Goal: Transaction & Acquisition: Download file/media

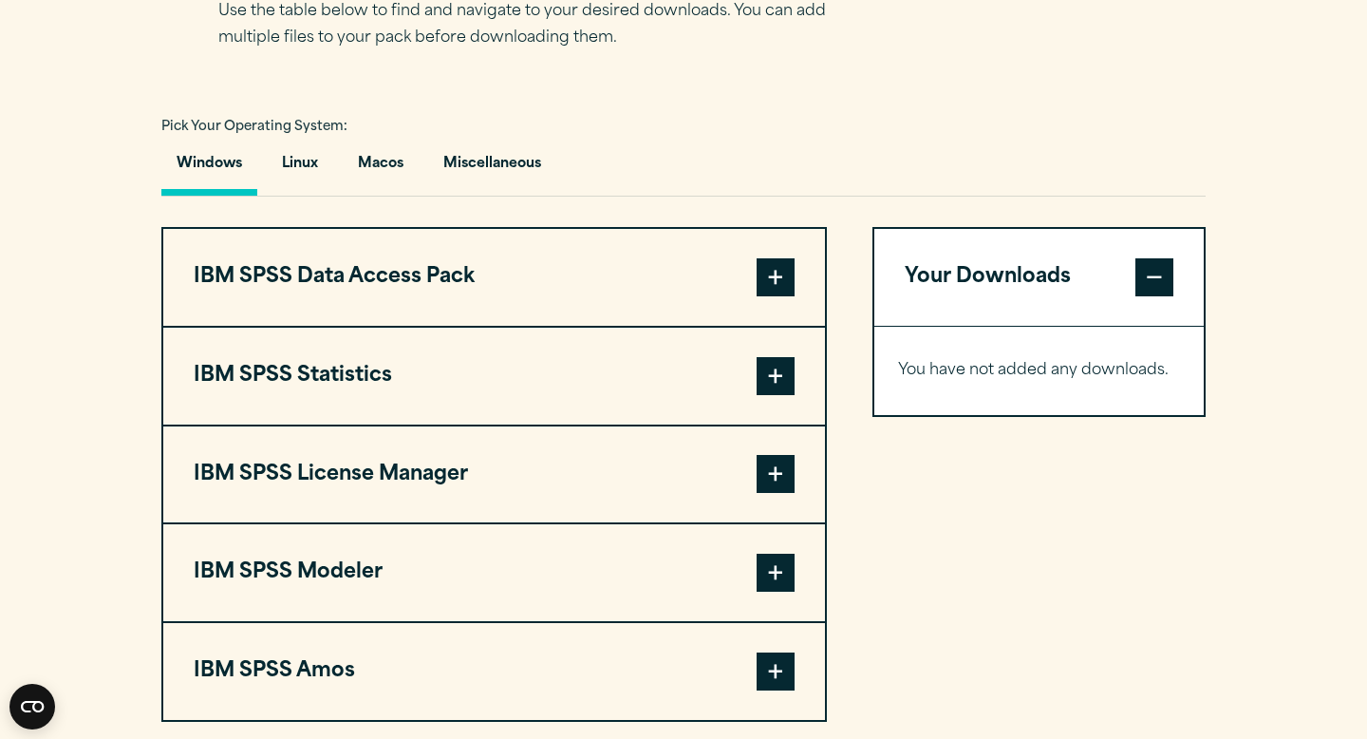
scroll to position [1303, 0]
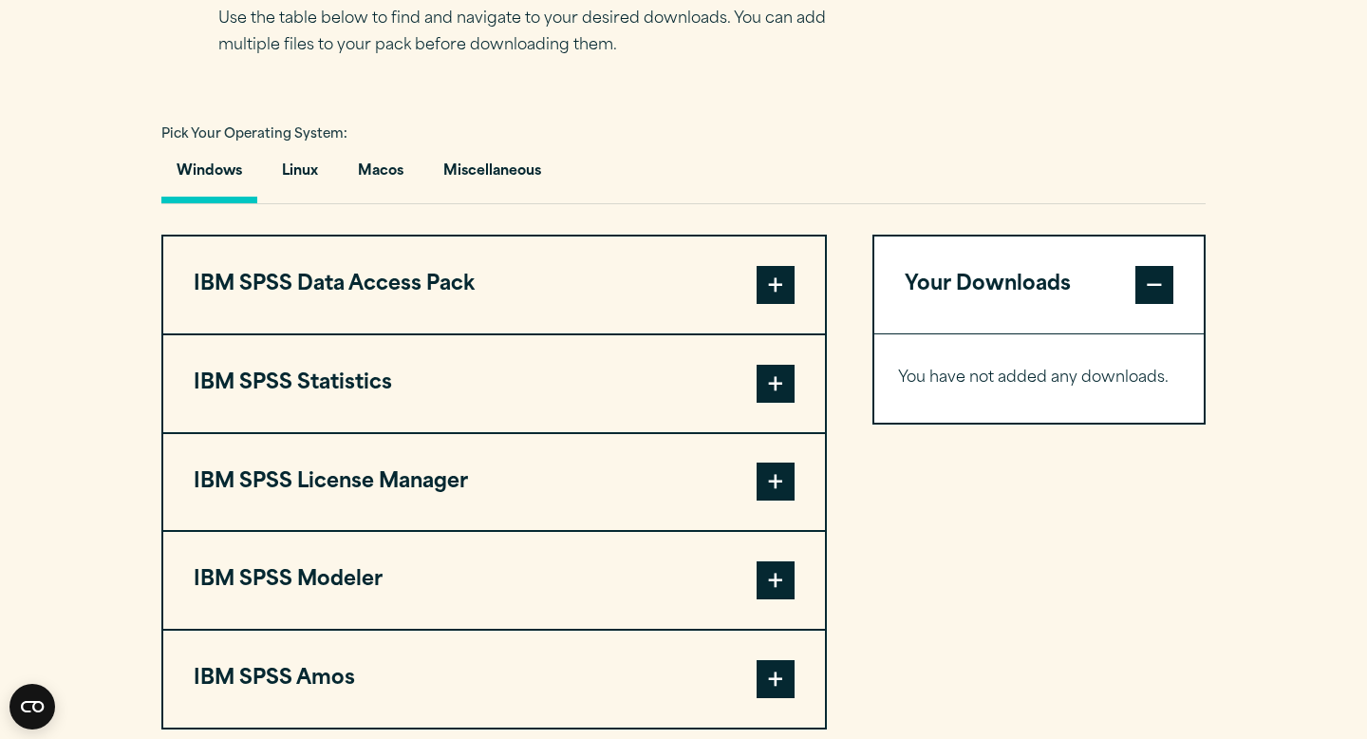
click at [780, 584] on span at bounding box center [776, 580] width 38 height 38
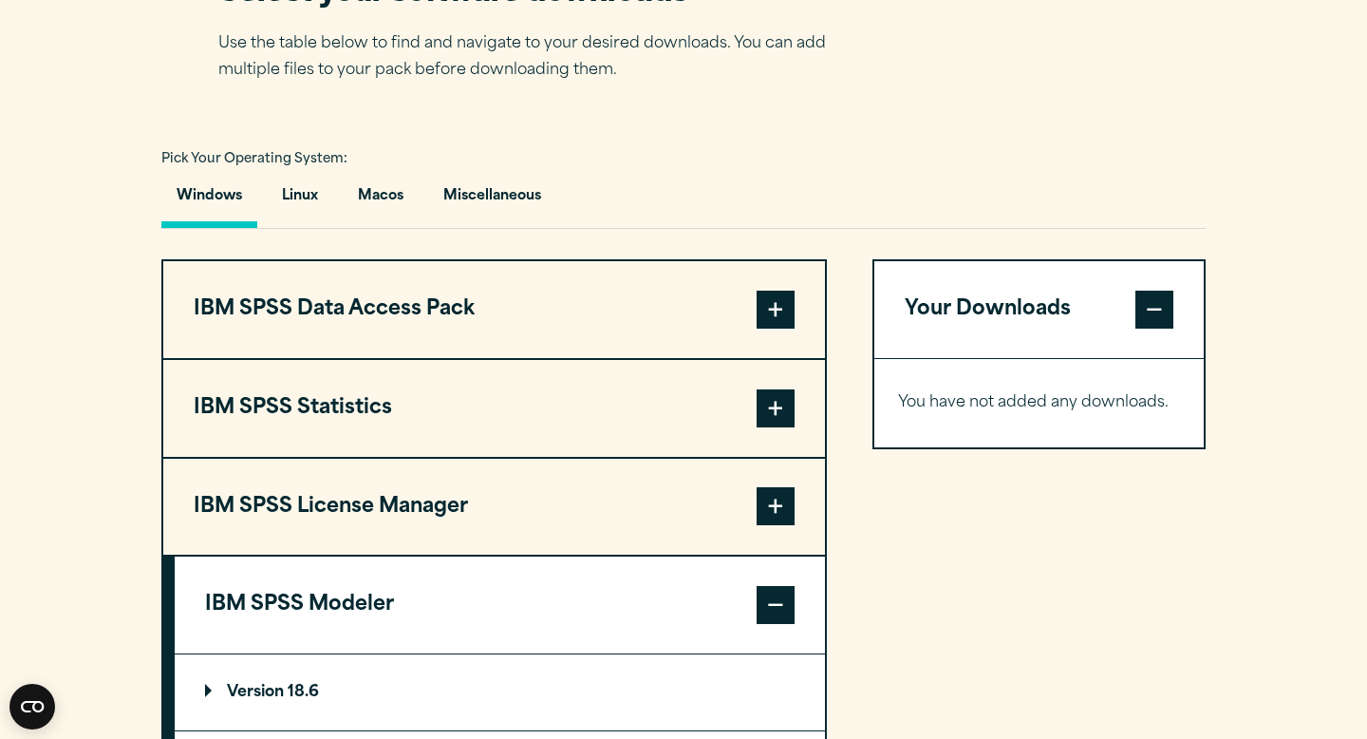
scroll to position [1278, 0]
click at [628, 682] on summary "Version 18.6" at bounding box center [500, 693] width 650 height 76
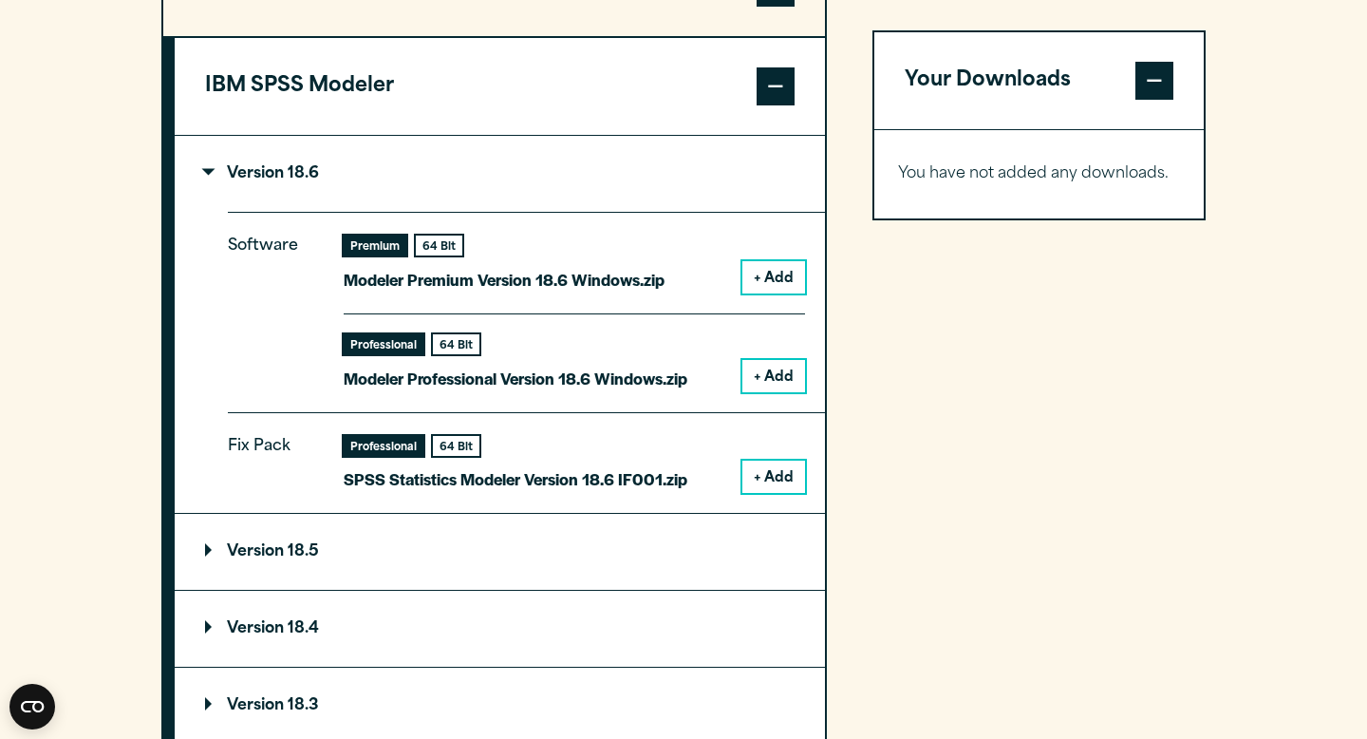
scroll to position [1804, 0]
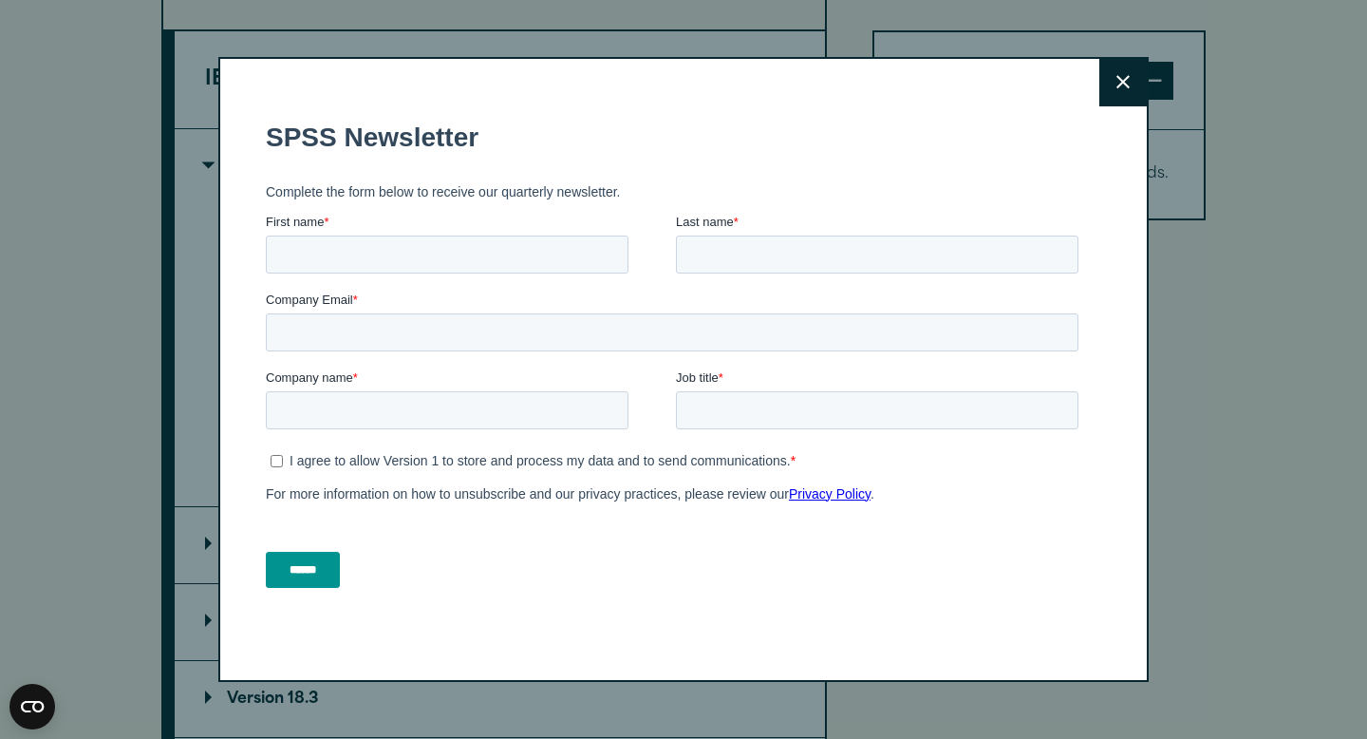
click at [1121, 84] on icon at bounding box center [1122, 82] width 13 height 13
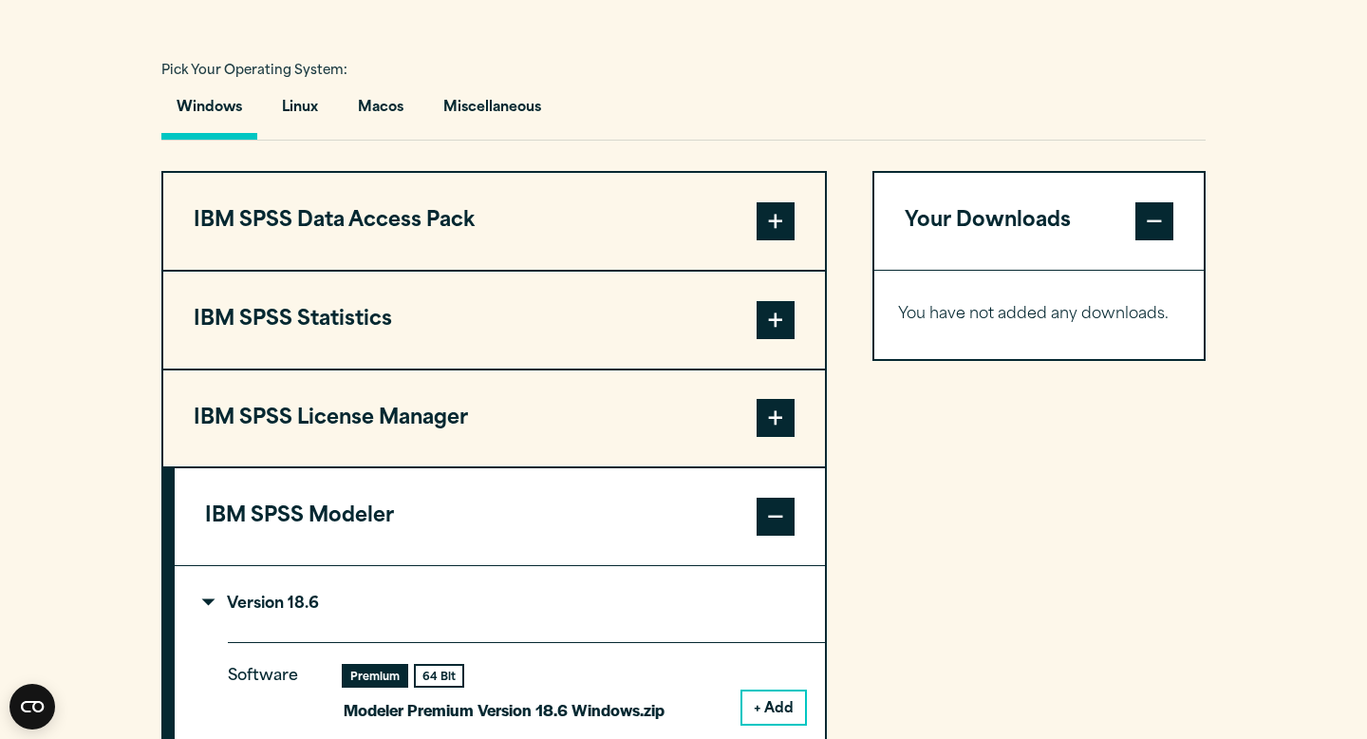
scroll to position [1365, 0]
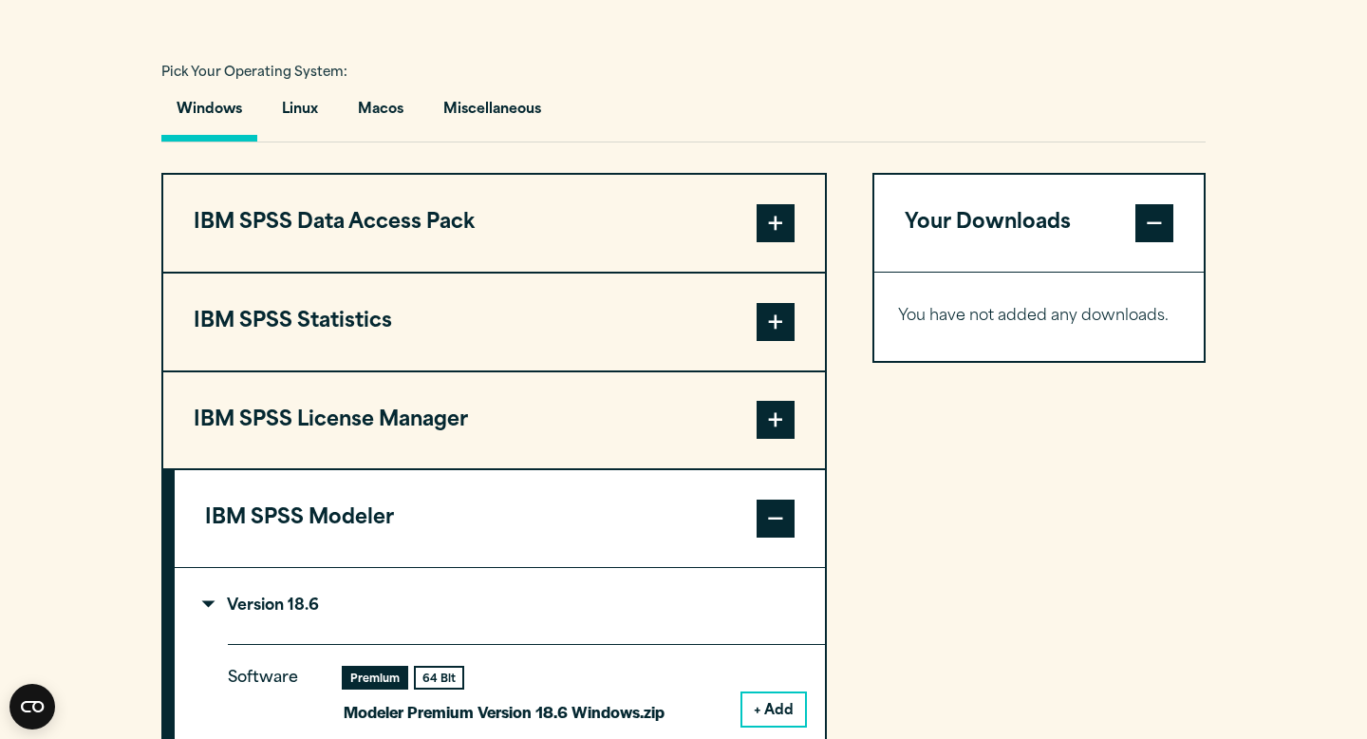
click at [773, 232] on span at bounding box center [776, 223] width 38 height 38
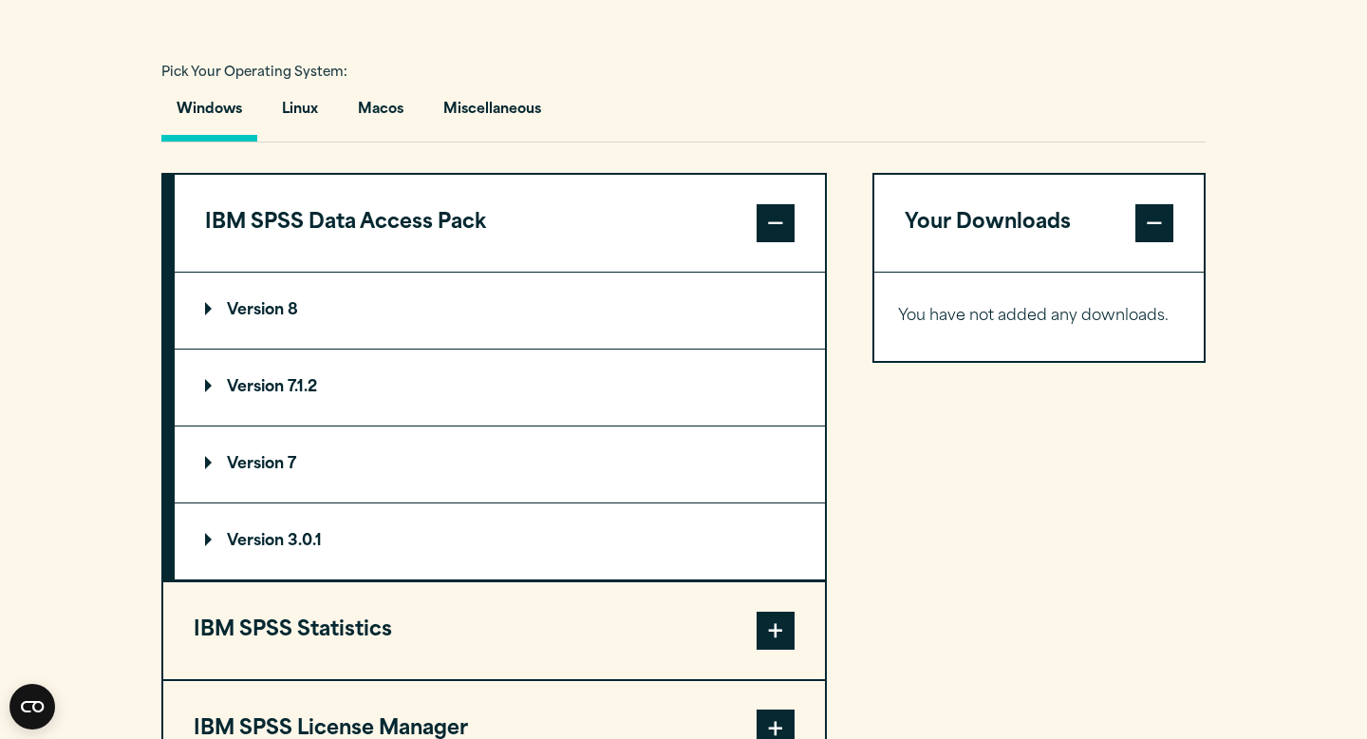
click at [773, 232] on span at bounding box center [776, 223] width 38 height 38
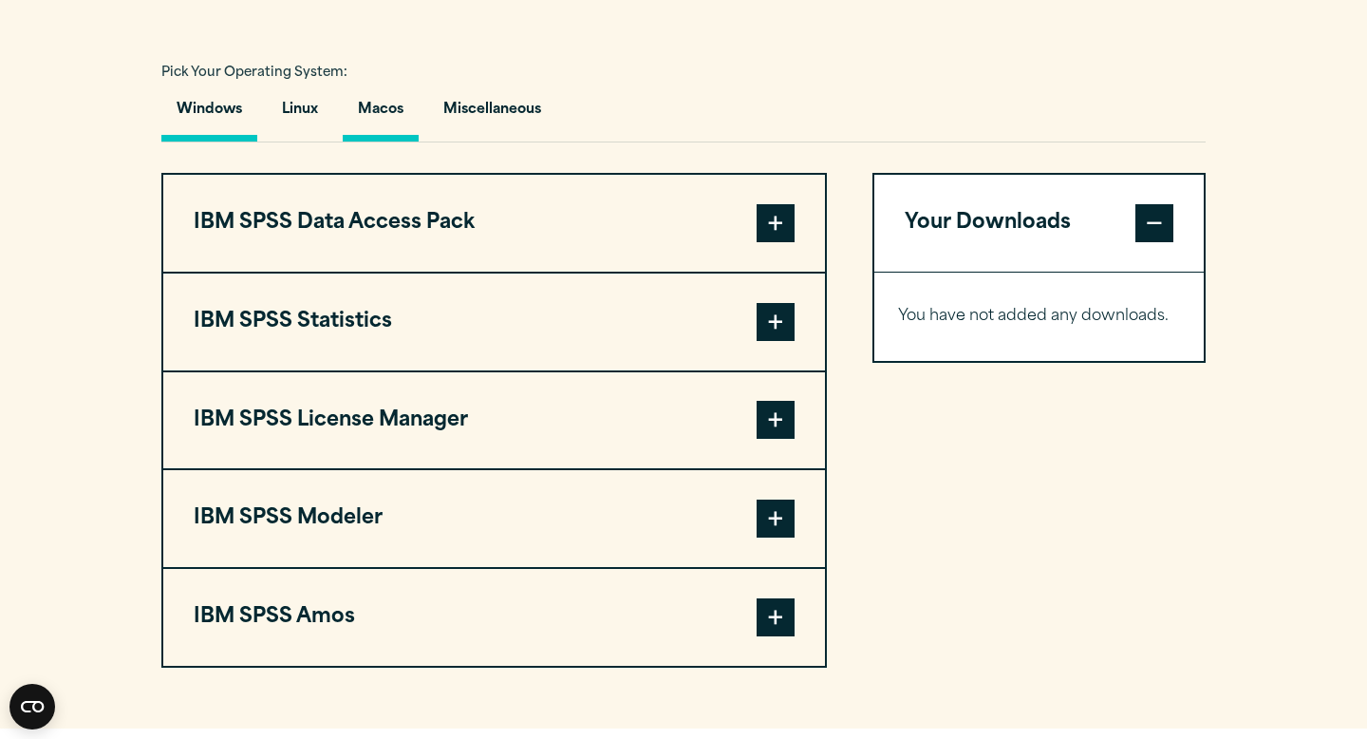
click at [391, 122] on button "Macos" at bounding box center [381, 114] width 76 height 54
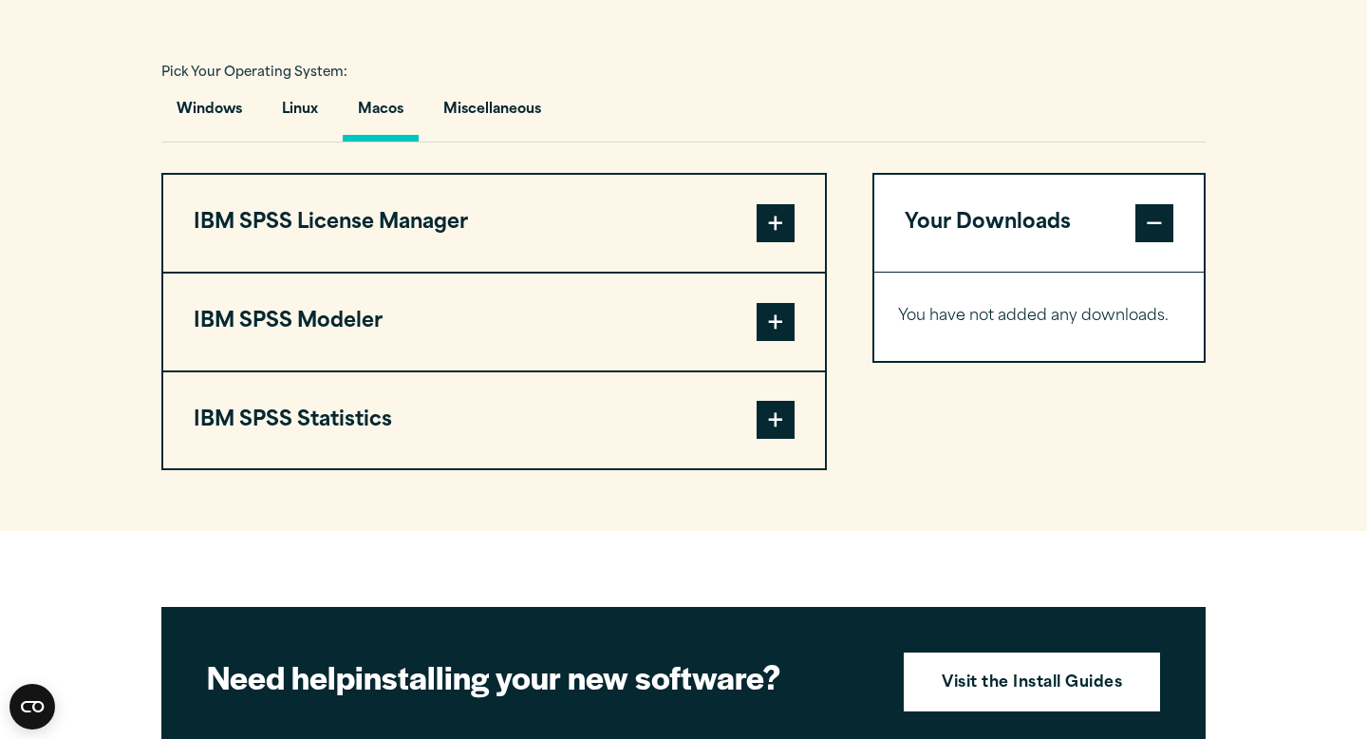
click at [776, 335] on span at bounding box center [776, 322] width 38 height 38
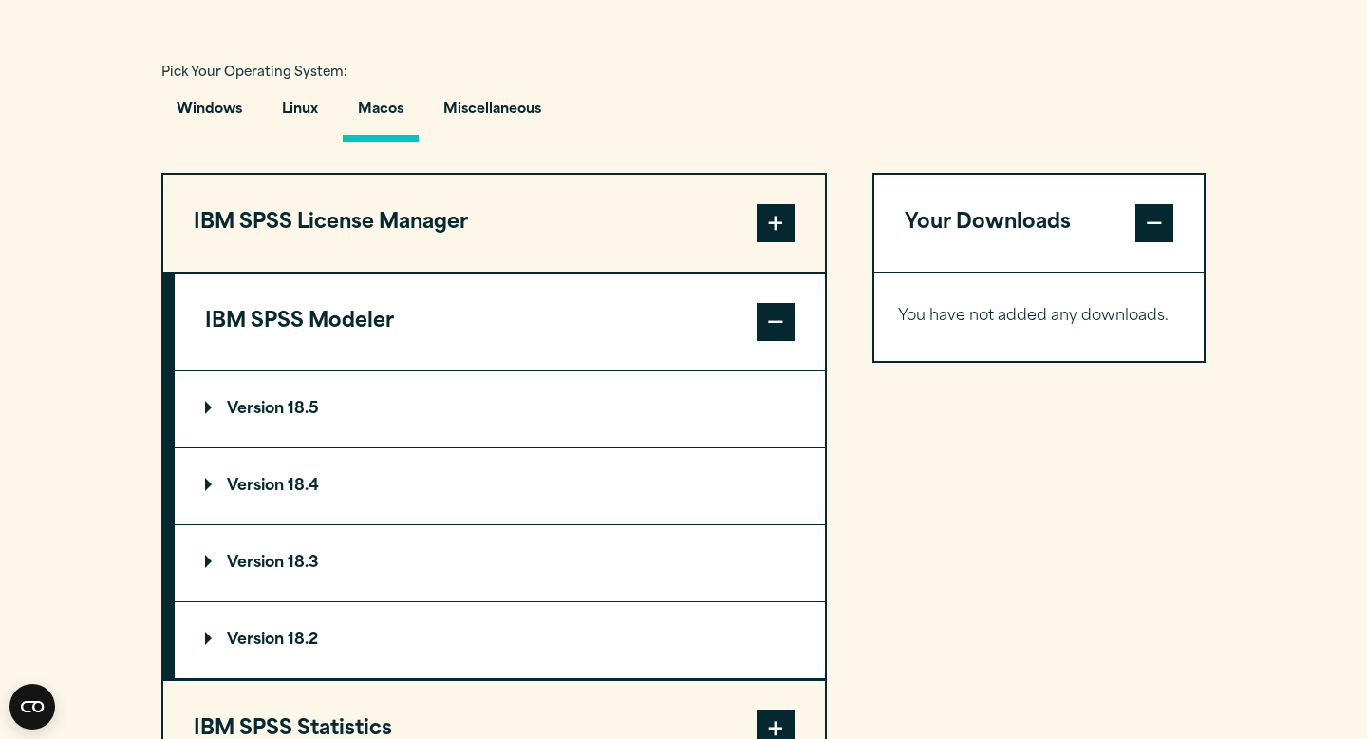
click at [753, 415] on summary "Version 18.5" at bounding box center [500, 409] width 650 height 76
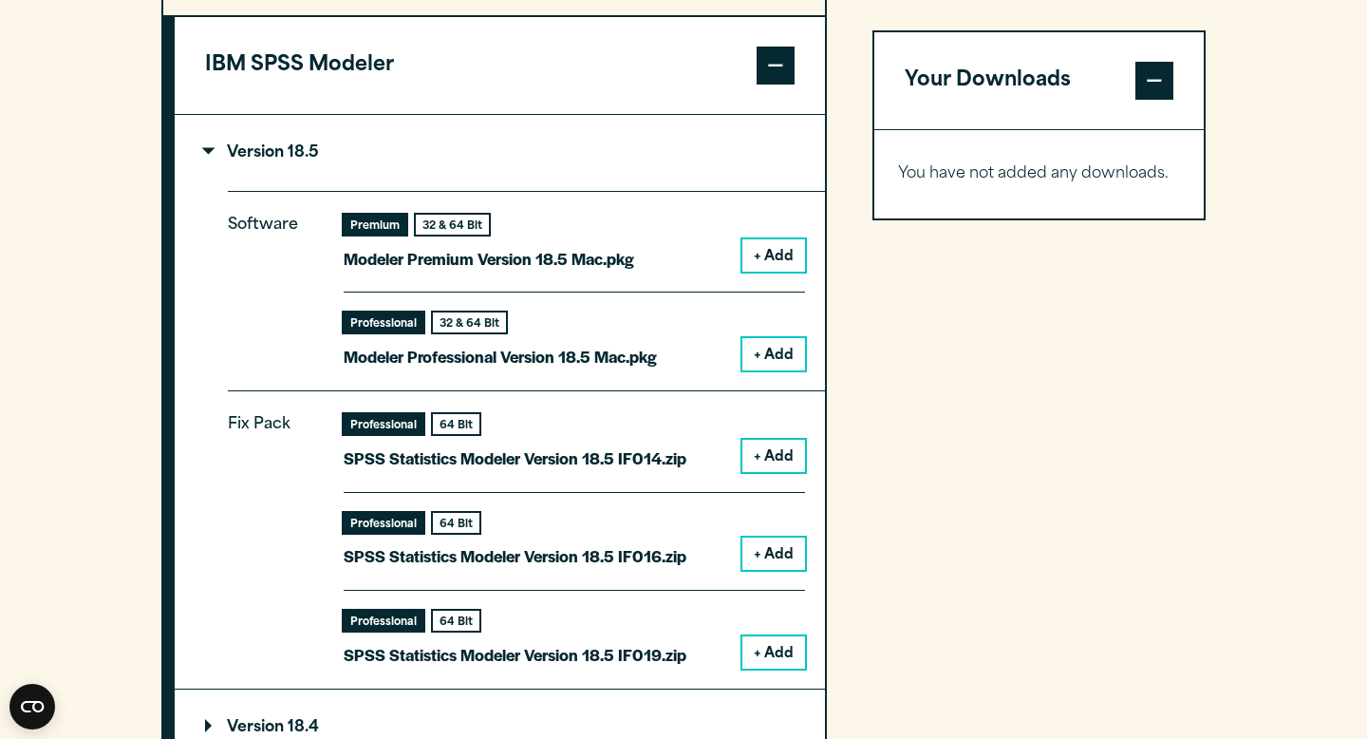
scroll to position [1635, 0]
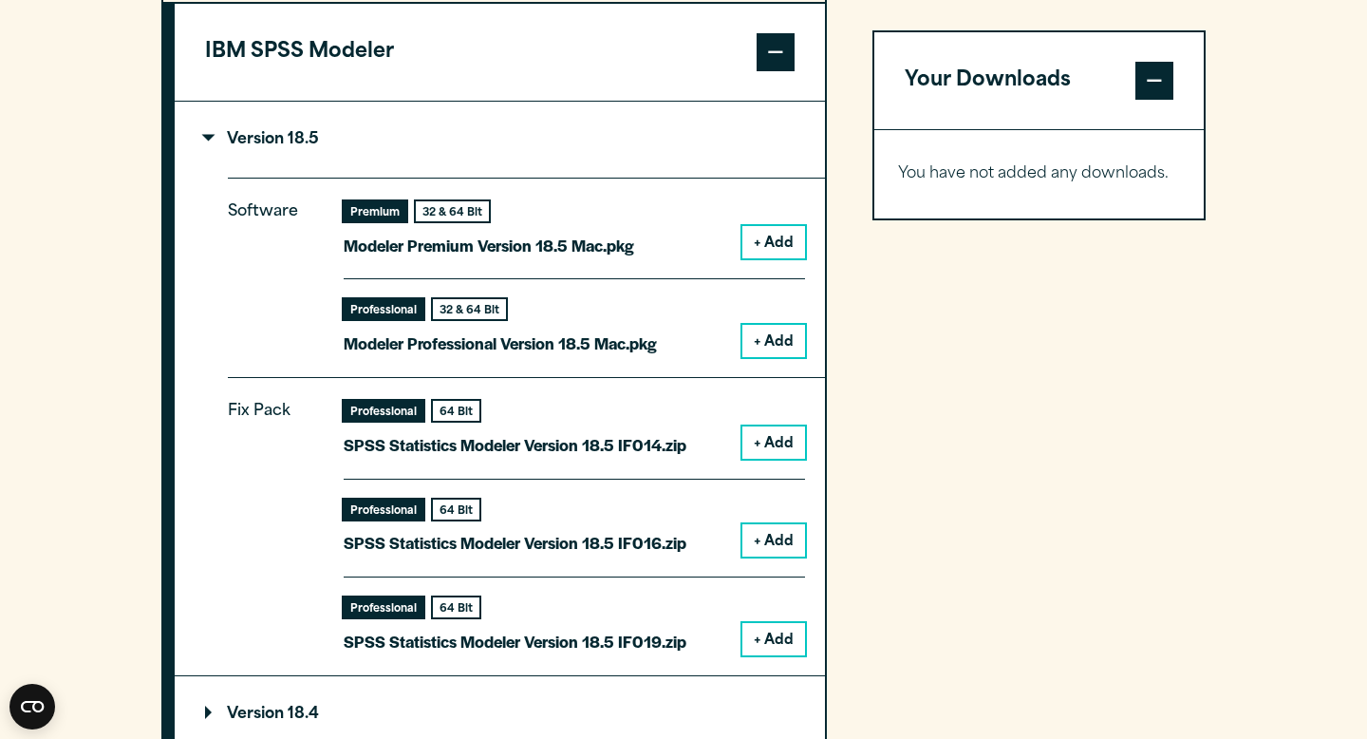
click at [770, 341] on button "+ Add" at bounding box center [773, 341] width 63 height 32
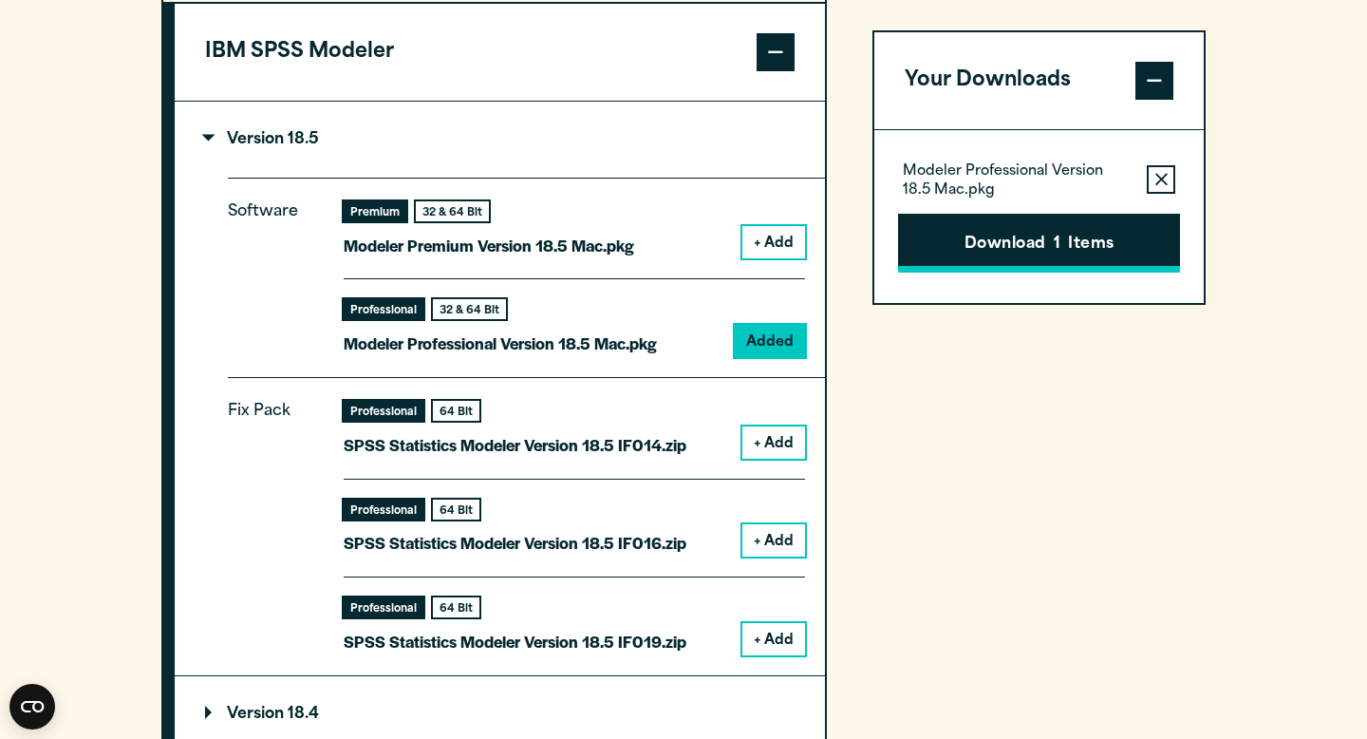
click at [957, 246] on button "Download 1 Items" at bounding box center [1039, 243] width 282 height 59
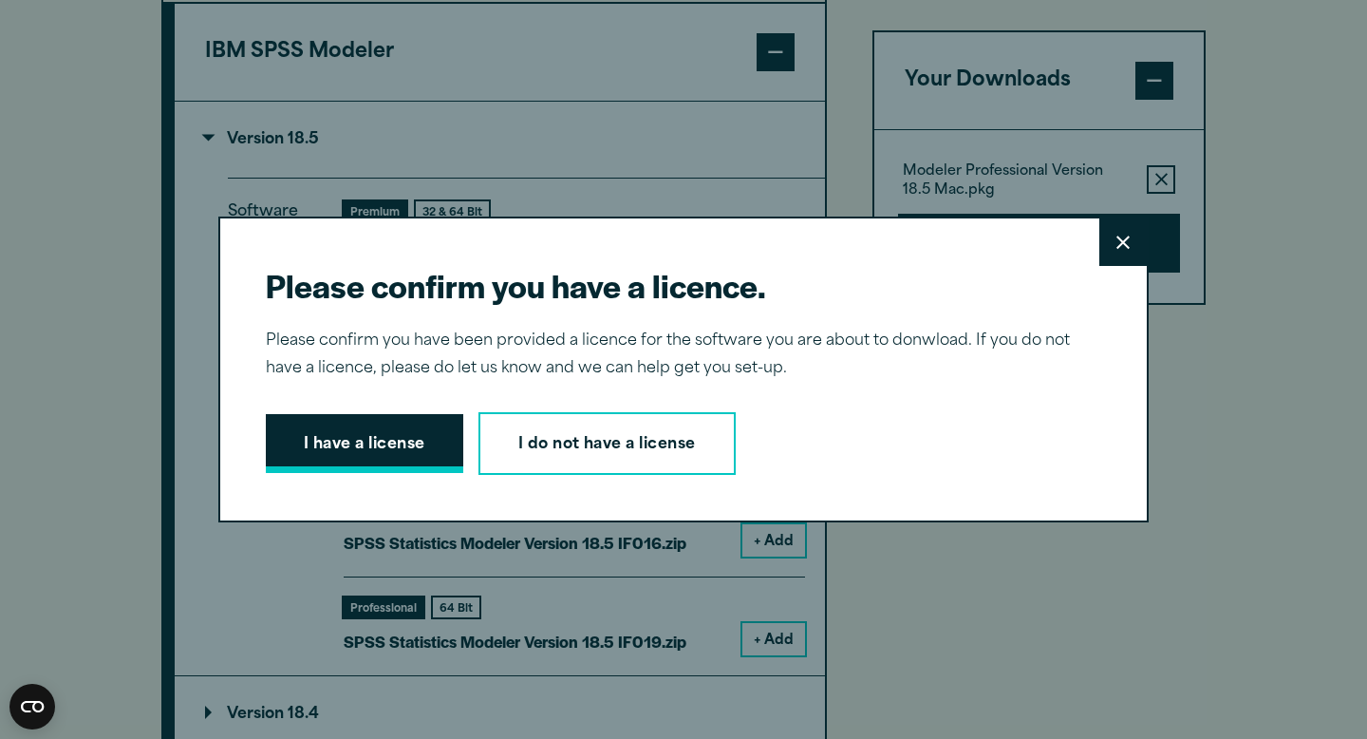
click at [416, 443] on button "I have a license" at bounding box center [364, 443] width 197 height 59
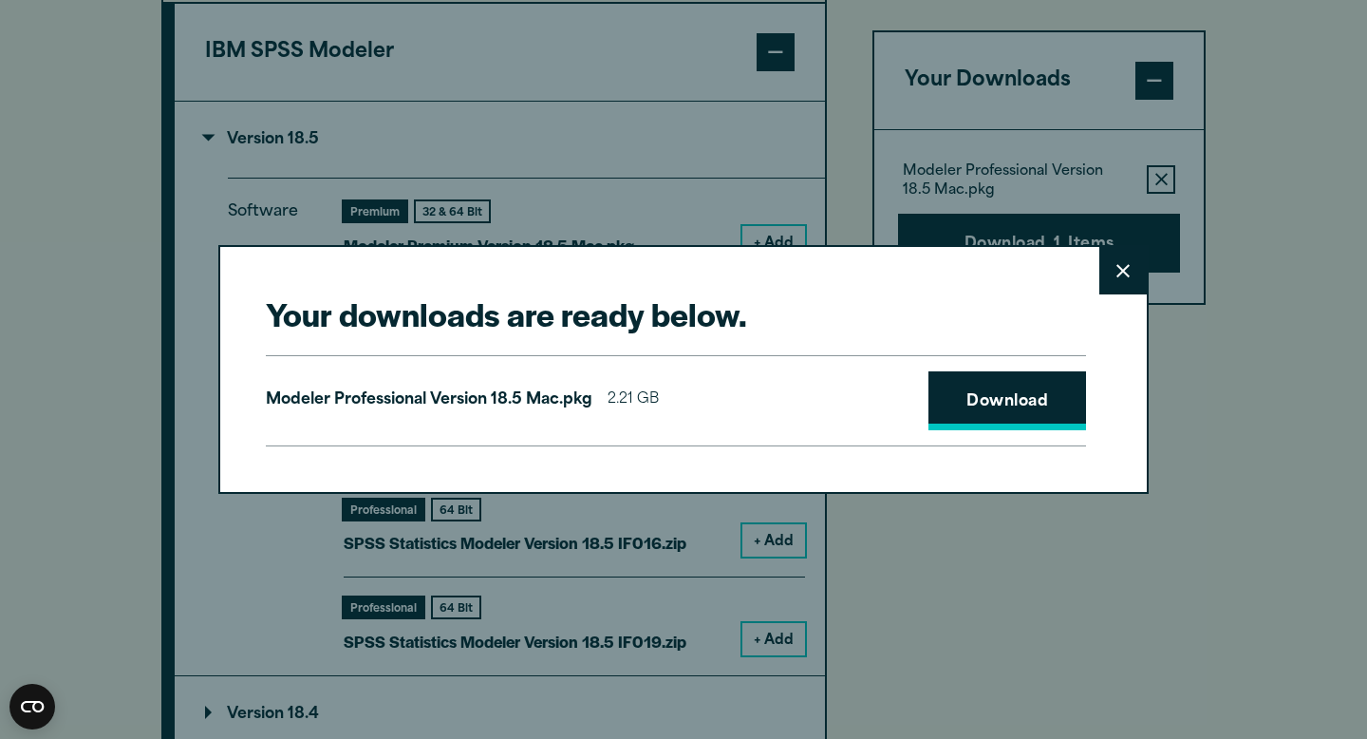
click at [976, 407] on link "Download" at bounding box center [1007, 400] width 158 height 59
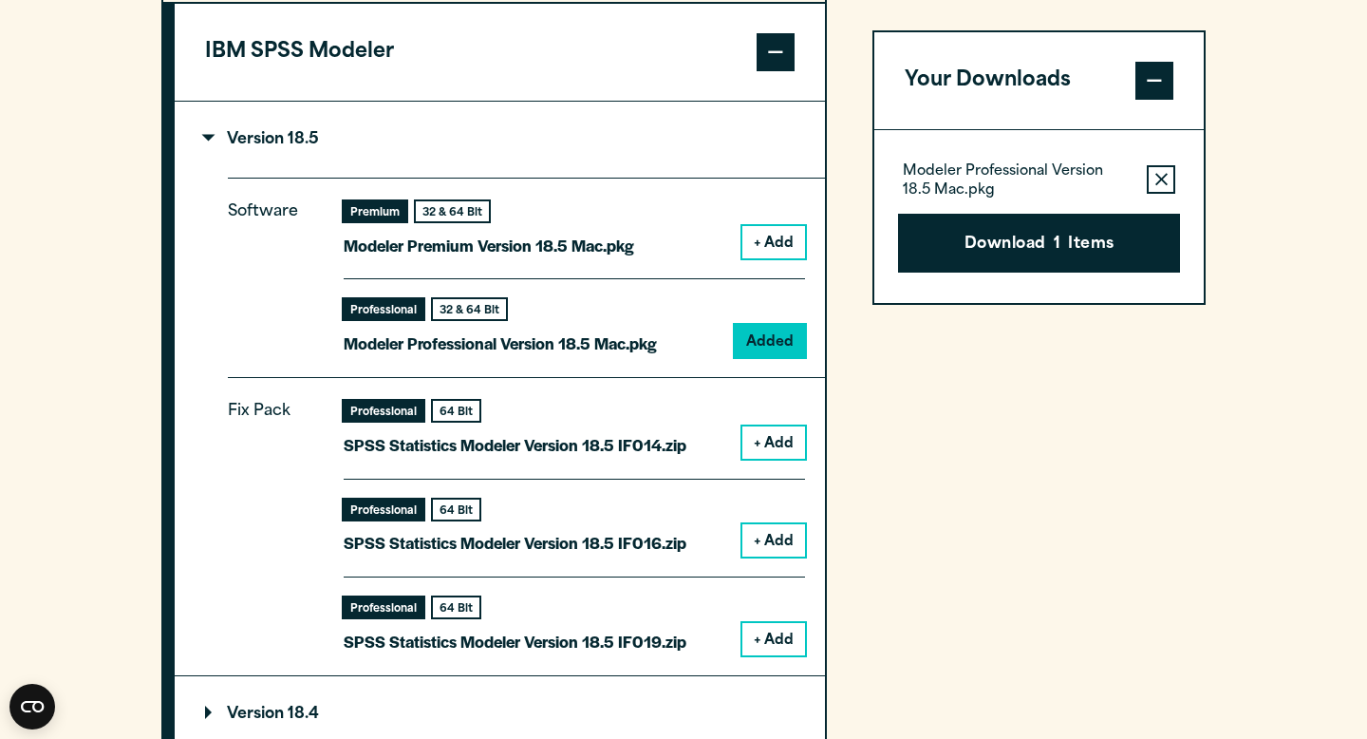
click at [1327, 71] on div "Your downloads are ready below. Close Modeler Professional Version 18.5 Mac.pkg…" at bounding box center [683, 369] width 1367 height 739
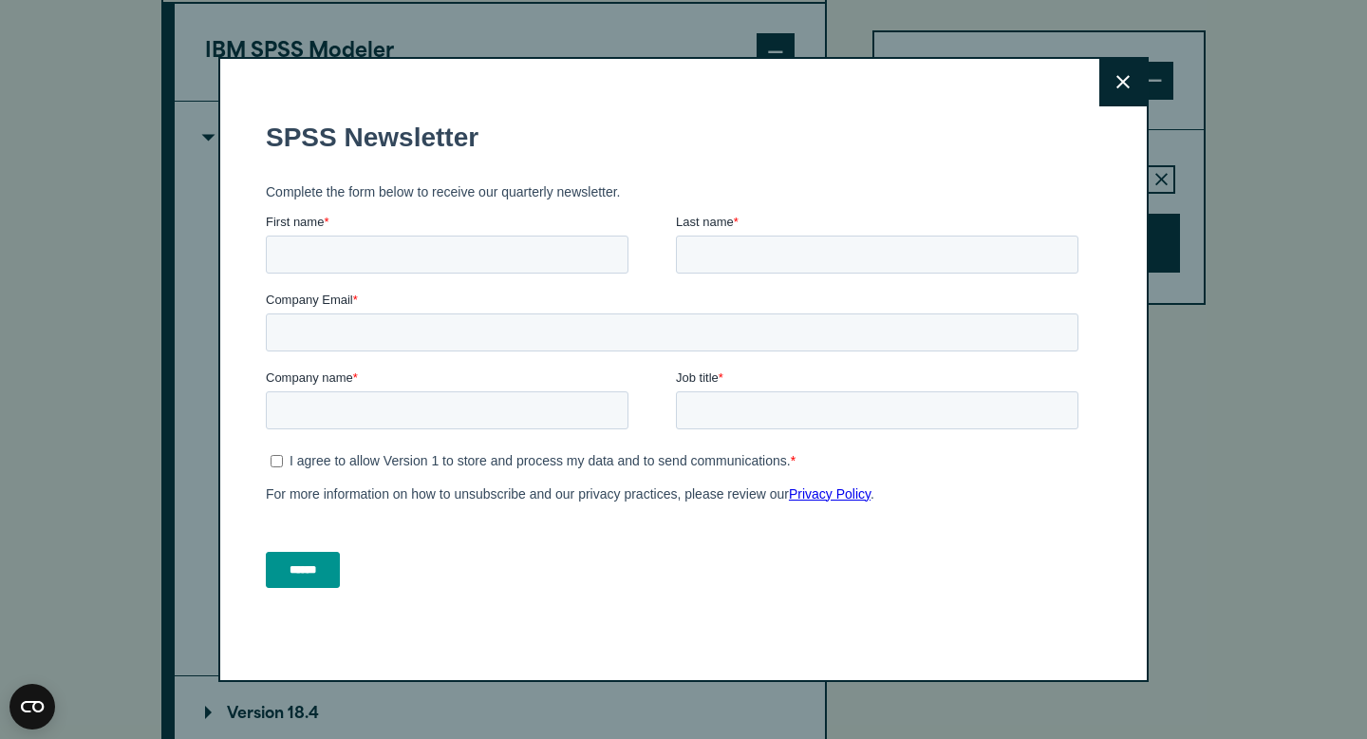
click at [1125, 86] on icon at bounding box center [1122, 82] width 13 height 14
